Goal: Task Accomplishment & Management: Manage account settings

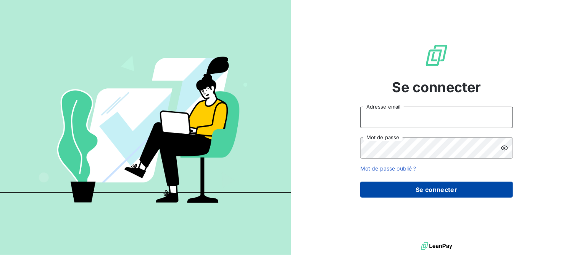
type input "[EMAIL_ADDRESS][DOMAIN_NAME]"
click at [455, 189] on button "Se connecter" at bounding box center [436, 189] width 153 height 16
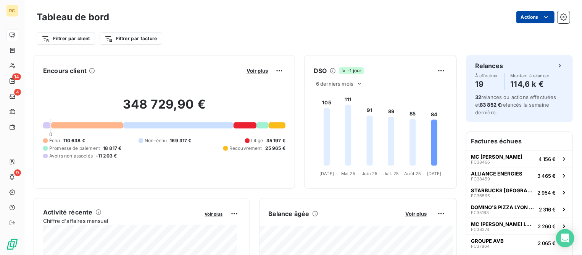
click at [520, 16] on html "RC 14 4 9 Tableau de bord Actions Filtrer par client Filtrer par facture Encour…" at bounding box center [291, 127] width 582 height 255
click at [389, 16] on html "RC 14 4 9 Tableau de bord Actions Exporter le tableau de bord Filtrer par clien…" at bounding box center [291, 127] width 582 height 255
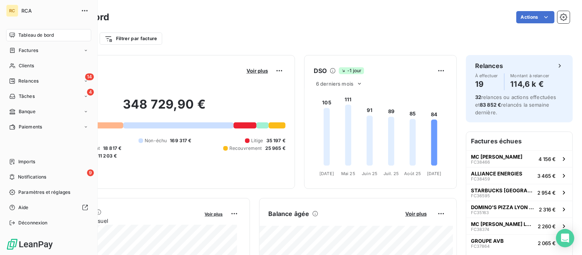
click at [35, 33] on span "Tableau de bord" at bounding box center [36, 35] width 36 height 7
click at [33, 81] on span "Relances" at bounding box center [28, 80] width 20 height 7
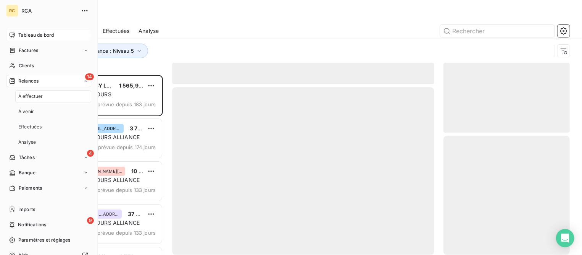
scroll to position [172, 119]
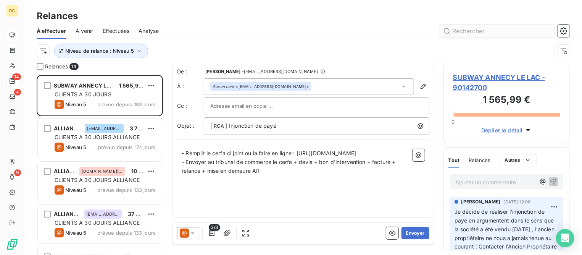
click at [500, 28] on input "text" at bounding box center [497, 31] width 115 height 12
type input "b"
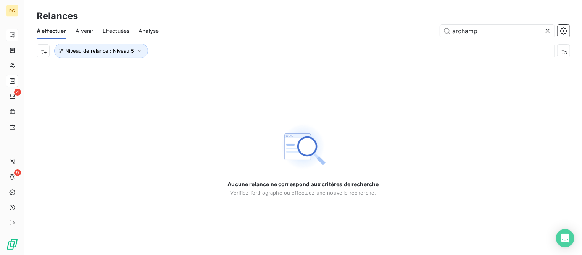
click at [118, 31] on span "Effectuées" at bounding box center [116, 31] width 27 height 8
type input "archamp"
drag, startPoint x: 505, startPoint y: 29, endPoint x: 492, endPoint y: 30, distance: 13.4
click at [492, 30] on input "archamp" at bounding box center [497, 31] width 115 height 12
type input "archa"
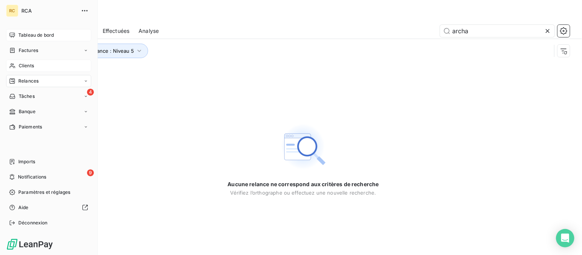
click at [26, 68] on span "Clients" at bounding box center [26, 65] width 15 height 7
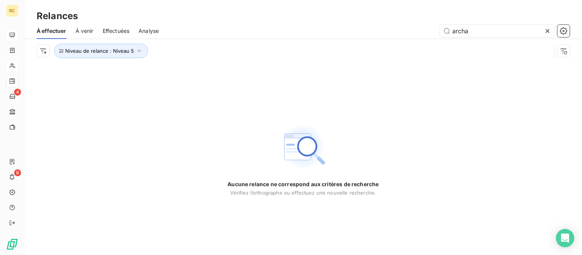
drag, startPoint x: 487, startPoint y: 30, endPoint x: 409, endPoint y: 23, distance: 78.2
click at [409, 23] on div "À effectuer À venir Effectuées Analyse archa" at bounding box center [303, 31] width 558 height 16
type input "b"
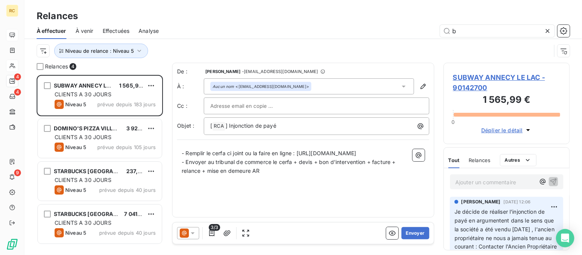
scroll to position [172, 119]
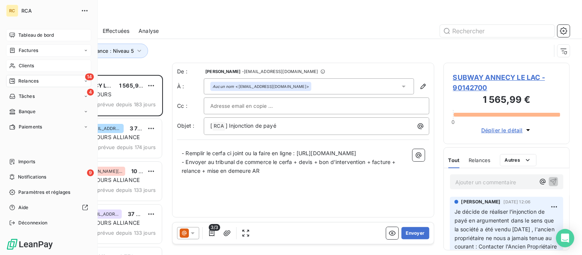
click at [28, 45] on div "Factures" at bounding box center [48, 50] width 85 height 12
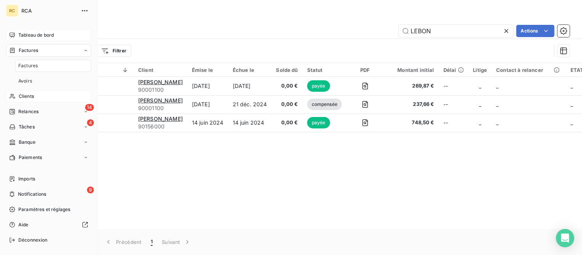
click at [35, 67] on span "Factures" at bounding box center [27, 65] width 19 height 7
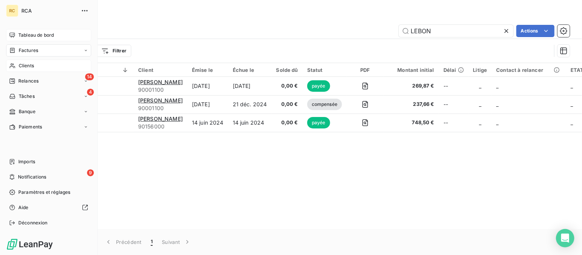
click at [18, 48] on div "Factures" at bounding box center [23, 50] width 29 height 7
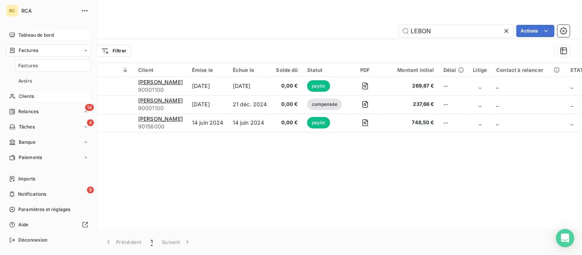
click at [22, 50] on span "Factures" at bounding box center [28, 50] width 19 height 7
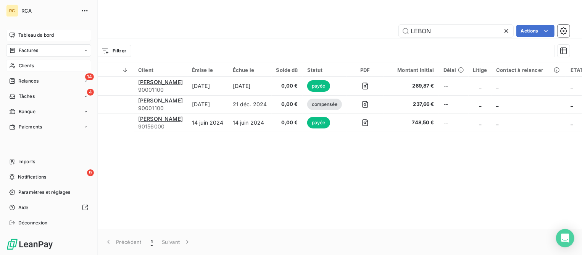
click at [24, 66] on span "Clients" at bounding box center [26, 65] width 15 height 7
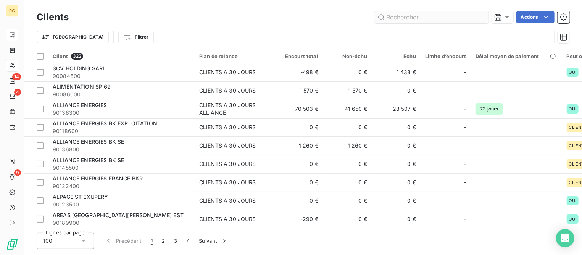
click at [407, 16] on input "text" at bounding box center [431, 17] width 115 height 12
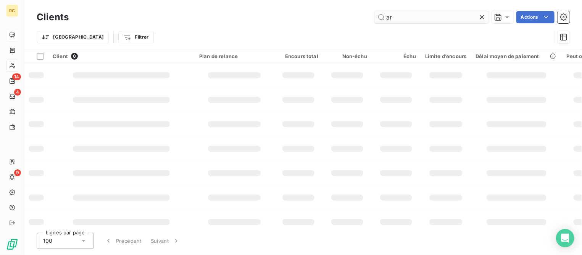
type input "a"
type input "buffa"
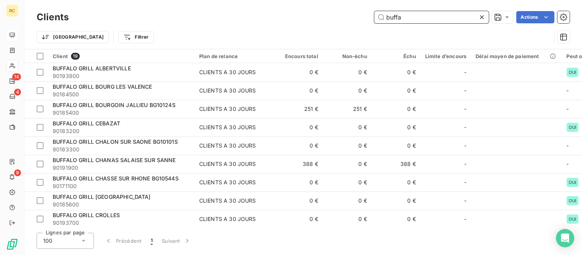
click at [409, 20] on input "buffa" at bounding box center [431, 17] width 115 height 12
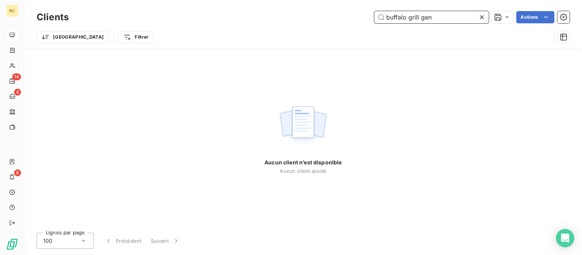
drag, startPoint x: 448, startPoint y: 18, endPoint x: 237, endPoint y: 1, distance: 211.8
click at [237, 1] on div "Clients buffalo grill gen Actions Trier Filtrer" at bounding box center [303, 24] width 558 height 49
drag, startPoint x: 431, startPoint y: 15, endPoint x: 345, endPoint y: 21, distance: 86.1
click at [345, 21] on div "geneve Actions" at bounding box center [324, 17] width 492 height 12
drag, startPoint x: 402, startPoint y: 18, endPoint x: 384, endPoint y: 18, distance: 18.3
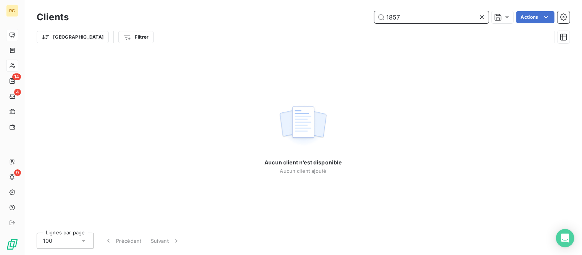
click at [384, 18] on input "1857" at bounding box center [431, 17] width 115 height 12
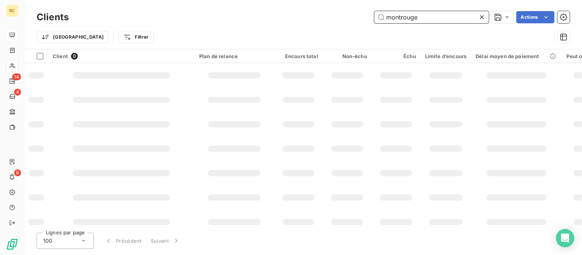
type input "montrouge"
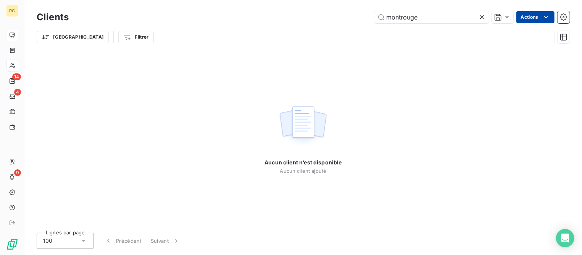
click at [536, 13] on html "RC 14 4 9 Clients montrouge Actions Trier Filtrer Aucun client n’est disponible…" at bounding box center [291, 127] width 582 height 255
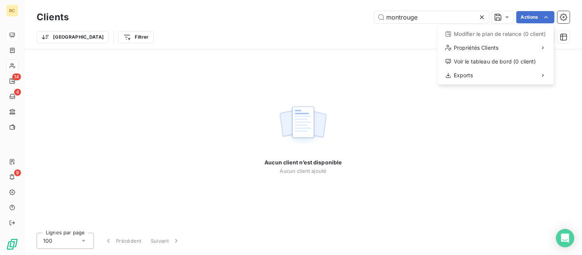
drag, startPoint x: 110, startPoint y: 91, endPoint x: 111, endPoint y: 96, distance: 4.6
click at [112, 96] on html "RC 14 4 9 Clients montrouge Actions Modifier le plan de relance (0 client) Prop…" at bounding box center [291, 127] width 582 height 255
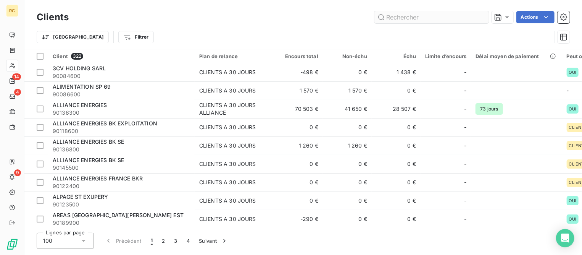
click at [421, 16] on input "text" at bounding box center [431, 17] width 115 height 12
type input "b"
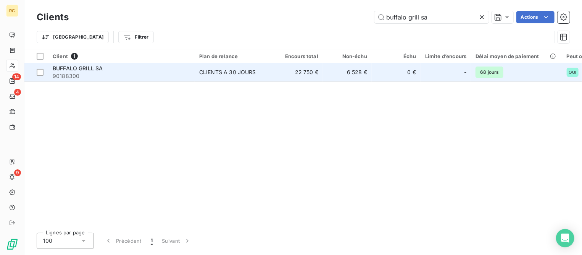
type input "buffalo grill sa"
click at [90, 69] on span "BUFFALO GRILL SA" at bounding box center [78, 68] width 50 height 6
